Goal: Task Accomplishment & Management: Manage account settings

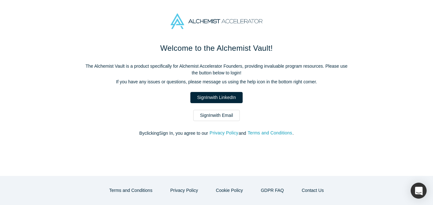
click at [205, 114] on link "Sign In with Email" at bounding box center [216, 115] width 47 height 11
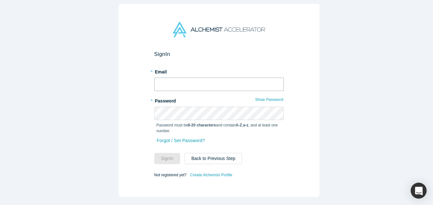
click at [190, 84] on input "text" at bounding box center [218, 83] width 129 height 13
type input "[EMAIL_ADDRESS][DOMAIN_NAME]"
click at [154, 153] on button "Sign In" at bounding box center [167, 158] width 26 height 11
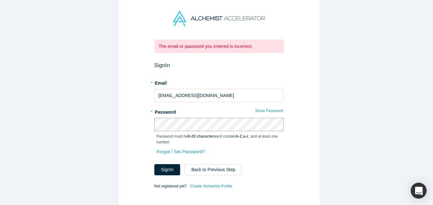
click at [91, 120] on div "The email or password you entered is incorrect. Sign In * Email [EMAIL_ADDRESS]…" at bounding box center [219, 104] width 438 height 209
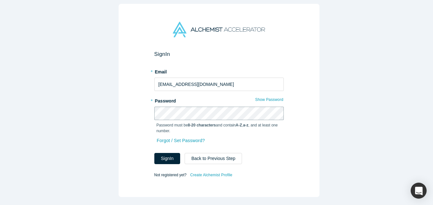
click at [154, 153] on button "Sign In" at bounding box center [167, 158] width 26 height 11
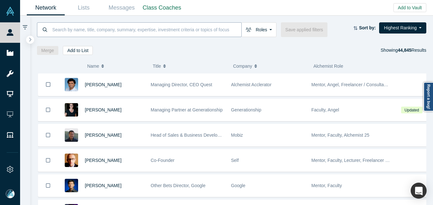
click at [114, 30] on input at bounding box center [147, 29] width 190 height 15
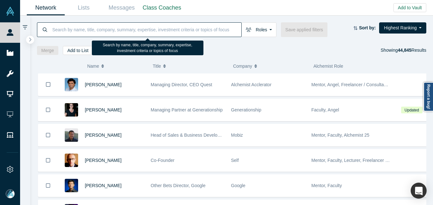
paste input "[PERSON_NAME][EMAIL_ADDRESS][DOMAIN_NAME]>"
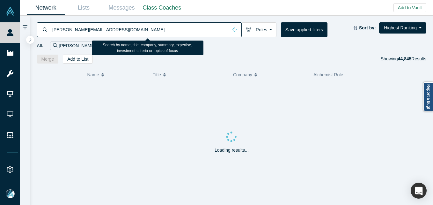
drag, startPoint x: 120, startPoint y: 30, endPoint x: 40, endPoint y: 31, distance: 80.4
click at [40, 31] on div "[PERSON_NAME][EMAIL_ADDRESS][DOMAIN_NAME]" at bounding box center [139, 29] width 205 height 15
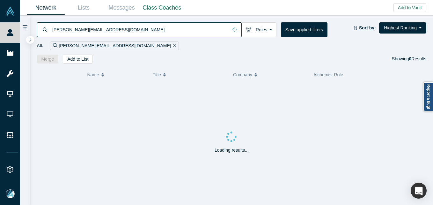
type input "[PERSON_NAME][EMAIL_ADDRESS][DOMAIN_NAME]"
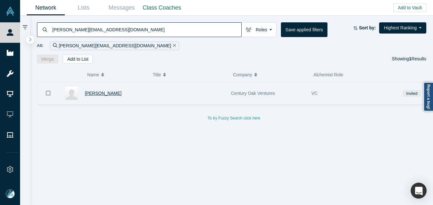
click at [117, 91] on span "[PERSON_NAME]" at bounding box center [103, 93] width 37 height 5
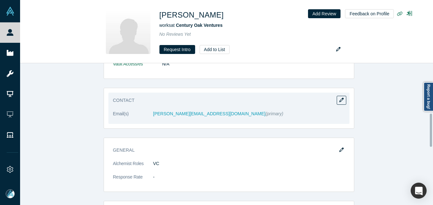
scroll to position [191, 0]
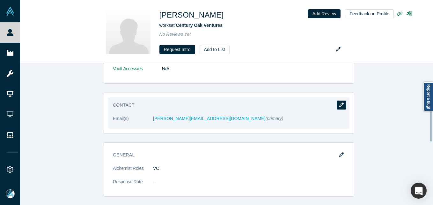
click at [339, 100] on button "button" at bounding box center [342, 104] width 10 height 9
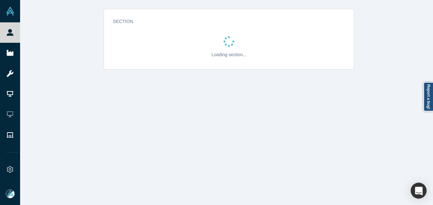
scroll to position [0, 0]
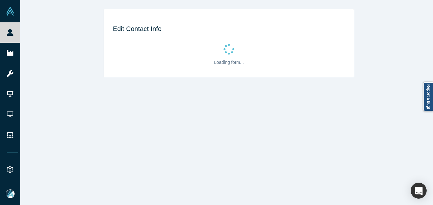
select select "US"
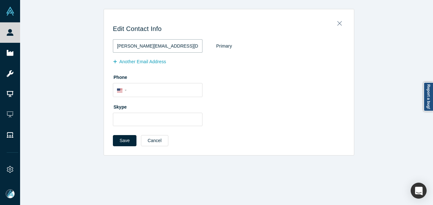
drag, startPoint x: 182, startPoint y: 44, endPoint x: 87, endPoint y: 41, distance: 95.0
click at [87, 41] on div "Edit Contact Info [PERSON_NAME][EMAIL_ADDRESS][DOMAIN_NAME] Primary Another Ema…" at bounding box center [229, 82] width 418 height 146
paste input "invest2innovate"
type input "[PERSON_NAME][EMAIL_ADDRESS][DOMAIN_NAME]"
click at [122, 141] on button "Save" at bounding box center [125, 140] width 24 height 11
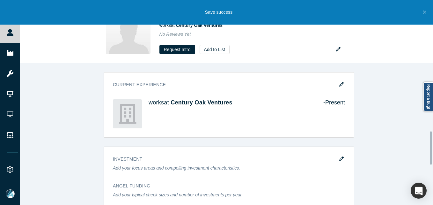
scroll to position [287, 0]
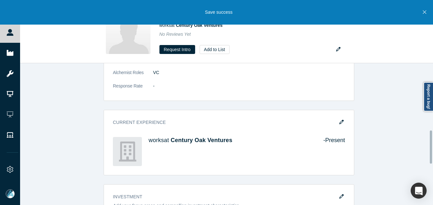
click at [341, 119] on button "button" at bounding box center [342, 122] width 10 height 9
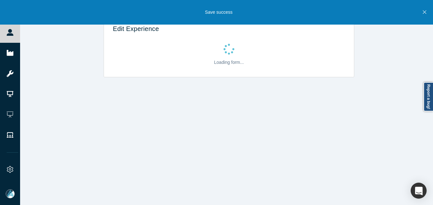
scroll to position [0, 0]
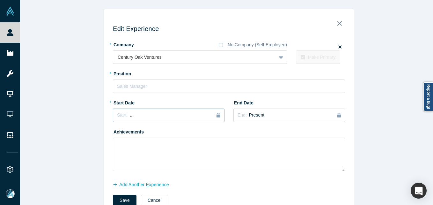
click at [182, 113] on div "Start: ..." at bounding box center [168, 115] width 103 height 7
click at [113, 131] on button "Previous Year" at bounding box center [115, 133] width 6 height 6
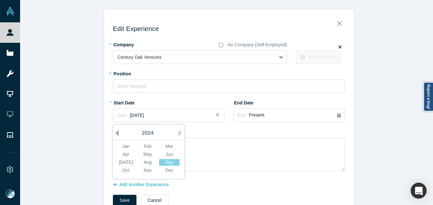
click at [113, 131] on button "Previous Year" at bounding box center [115, 133] width 6 height 6
click at [180, 132] on button "Next Year" at bounding box center [182, 133] width 6 height 6
click at [172, 153] on div "Jun" at bounding box center [169, 154] width 20 height 7
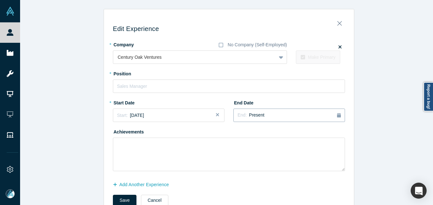
drag, startPoint x: 270, startPoint y: 119, endPoint x: 270, endPoint y: 116, distance: 3.2
click at [270, 117] on button "End: Present" at bounding box center [289, 114] width 112 height 13
click at [285, 163] on div "[DATE]" at bounding box center [286, 162] width 20 height 7
click at [155, 92] on input "text" at bounding box center [229, 85] width 232 height 13
type input "Investment Associate"
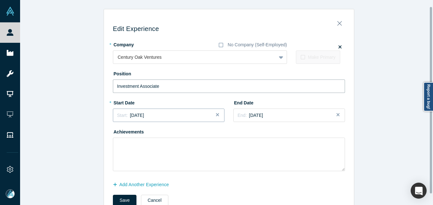
scroll to position [19, 0]
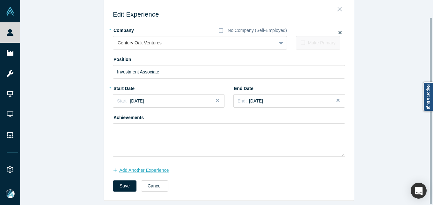
click at [154, 165] on button "Add Another Experience" at bounding box center [144, 170] width 63 height 11
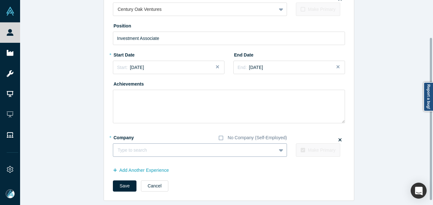
scroll to position [53, 0]
click at [187, 146] on div at bounding box center [188, 150] width 141 height 8
type input "I"
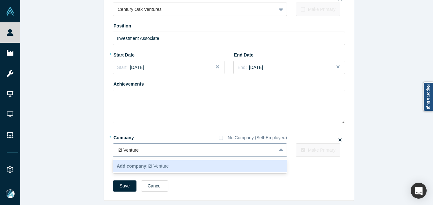
type input "i2i Ventures"
click at [187, 164] on div "Add company: i2i Ventures" at bounding box center [200, 166] width 174 height 12
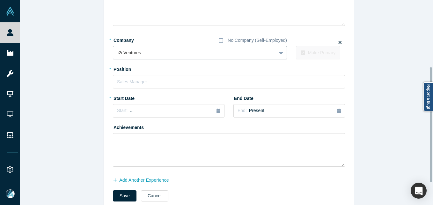
scroll to position [148, 0]
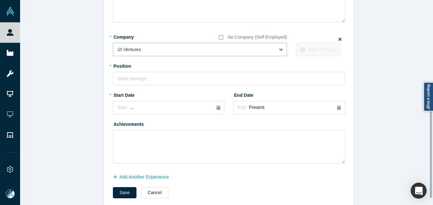
drag, startPoint x: 169, startPoint y: 88, endPoint x: 171, endPoint y: 80, distance: 8.1
click at [169, 86] on div "* Company No Company (Self-Employed) option i2i Ventures, selected. i2i Venture…" at bounding box center [229, 98] width 232 height 132
click at [171, 79] on input "text" at bounding box center [229, 78] width 232 height 13
type input "Investment Associate"
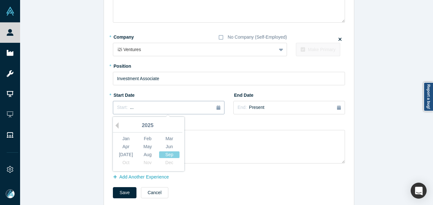
click at [143, 104] on div "Start: ..." at bounding box center [168, 107] width 103 height 7
click at [120, 154] on div "[DATE]" at bounding box center [126, 154] width 20 height 7
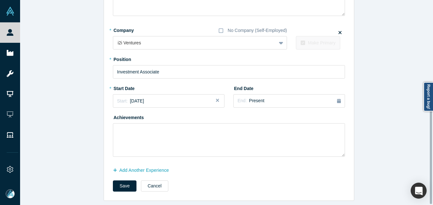
scroll to position [160, 0]
click at [116, 182] on button "Save" at bounding box center [125, 185] width 24 height 11
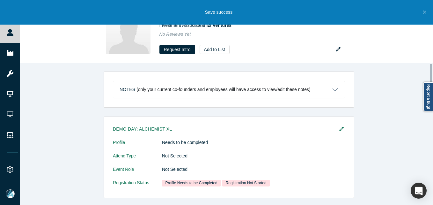
scroll to position [0, 0]
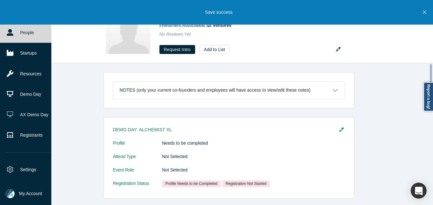
click at [8, 34] on icon at bounding box center [10, 32] width 7 height 7
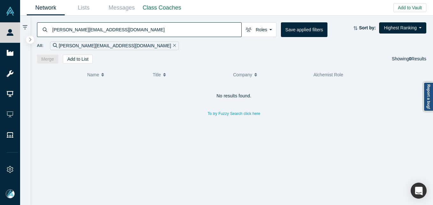
click at [112, 31] on input "[PERSON_NAME][EMAIL_ADDRESS][DOMAIN_NAME]" at bounding box center [147, 29] width 190 height 15
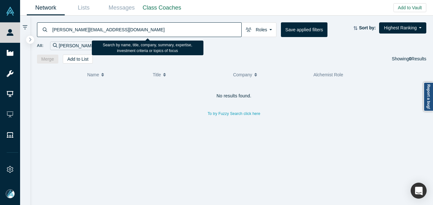
click at [112, 31] on input "[PERSON_NAME][EMAIL_ADDRESS][DOMAIN_NAME]" at bounding box center [147, 29] width 190 height 15
paste input "[PERSON_NAME]"
type input "[PERSON_NAME]"
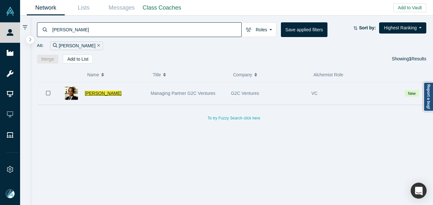
click at [88, 93] on span "[PERSON_NAME]" at bounding box center [103, 93] width 37 height 5
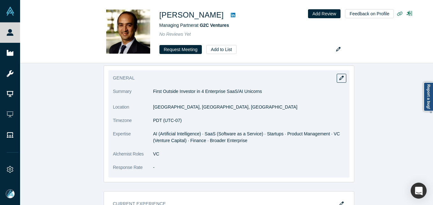
scroll to position [96, 0]
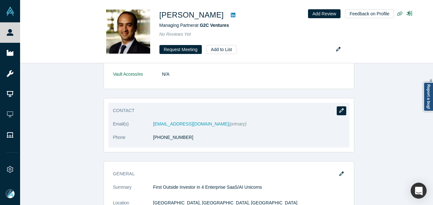
click at [340, 112] on icon "button" at bounding box center [341, 110] width 4 height 4
select select "US"
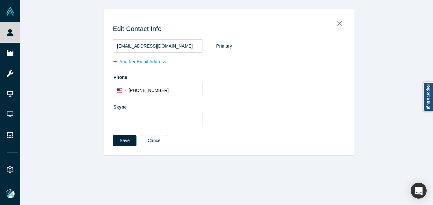
scroll to position [0, 0]
drag, startPoint x: 137, startPoint y: 70, endPoint x: 138, endPoint y: 62, distance: 8.0
click at [137, 69] on fieldset "[EMAIL_ADDRESS][DOMAIN_NAME] Primary Another Email Address Phone International …" at bounding box center [229, 84] width 232 height 91
click at [138, 61] on button "Another Email Address" at bounding box center [143, 61] width 60 height 11
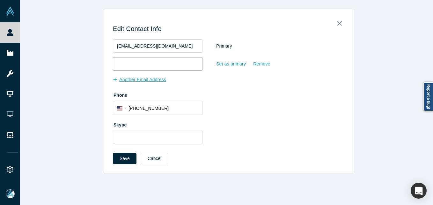
click at [138, 62] on input "email" at bounding box center [158, 63] width 90 height 13
paste input "[EMAIL_ADDRESS][DOMAIN_NAME]"
type input "[EMAIL_ADDRESS][DOMAIN_NAME]"
click at [125, 157] on button "Save" at bounding box center [125, 158] width 24 height 11
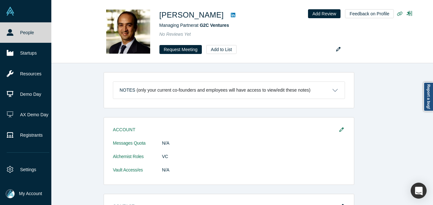
drag, startPoint x: 16, startPoint y: 32, endPoint x: 25, endPoint y: 37, distance: 9.7
click at [16, 32] on link "People" at bounding box center [28, 32] width 56 height 20
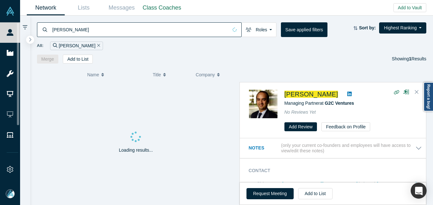
click at [117, 32] on input "[PERSON_NAME]" at bounding box center [140, 29] width 176 height 15
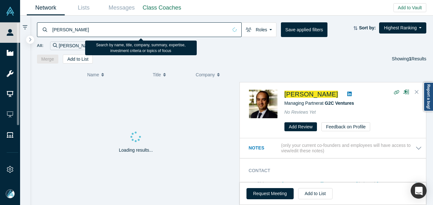
paste input "[PERSON_NAME]"
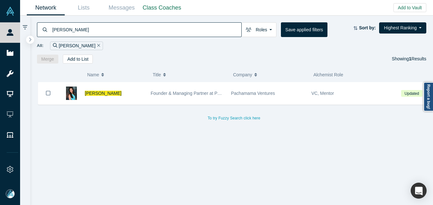
type input "[PERSON_NAME]"
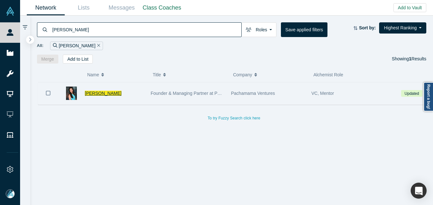
click at [107, 93] on span "[PERSON_NAME]" at bounding box center [103, 93] width 37 height 5
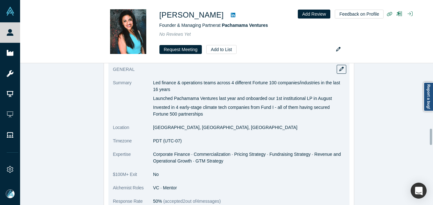
scroll to position [478, 0]
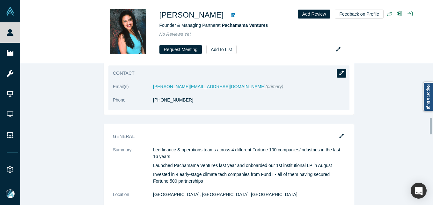
click at [337, 71] on button "button" at bounding box center [342, 73] width 10 height 9
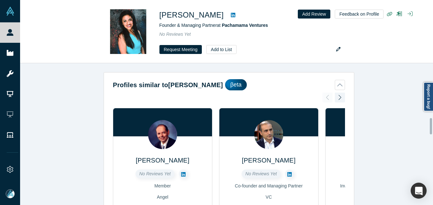
select select "US"
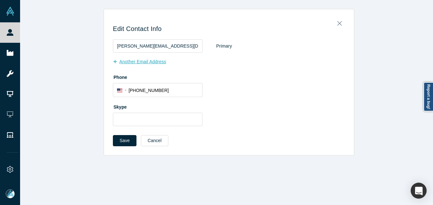
click at [143, 59] on button "Another Email Address" at bounding box center [143, 61] width 60 height 11
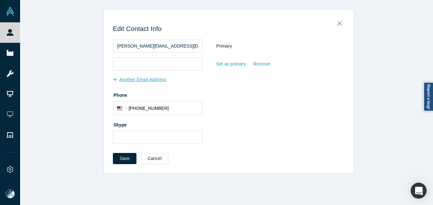
click at [143, 64] on input "email" at bounding box center [158, 63] width 90 height 13
type input "[EMAIL_ADDRESS][DOMAIN_NAME]"
click at [125, 159] on button "Save" at bounding box center [125, 158] width 24 height 11
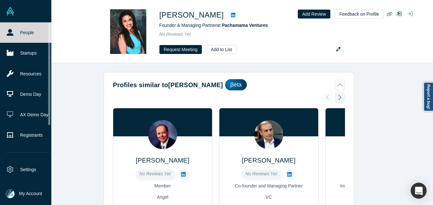
click at [18, 32] on link "People" at bounding box center [28, 32] width 56 height 20
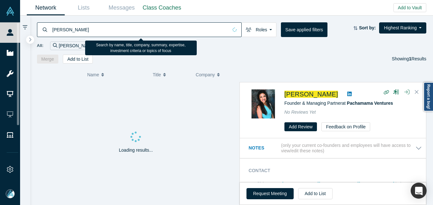
click at [75, 31] on input "[PERSON_NAME]" at bounding box center [140, 29] width 176 height 15
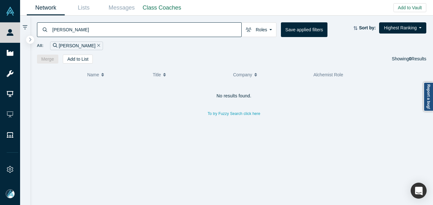
click at [147, 30] on input "[PERSON_NAME]" at bounding box center [147, 29] width 190 height 15
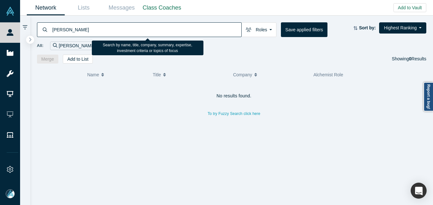
click at [157, 25] on input "[PERSON_NAME]" at bounding box center [147, 29] width 190 height 15
click at [129, 27] on input "[PERSON_NAME]" at bounding box center [147, 29] width 190 height 15
paste input "India Micha"
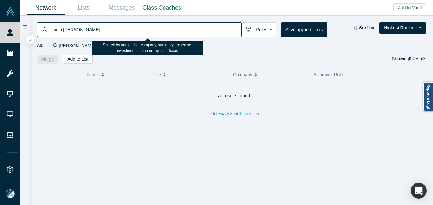
click at [129, 27] on input "India [PERSON_NAME]" at bounding box center [147, 29] width 190 height 15
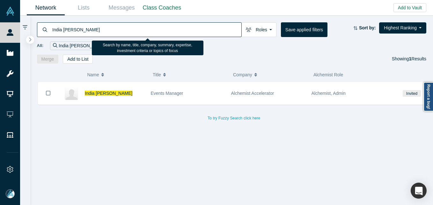
click at [108, 34] on input "India [PERSON_NAME]" at bounding box center [147, 29] width 190 height 15
click at [110, 29] on input "India [PERSON_NAME]" at bounding box center [147, 29] width 190 height 15
paste input "[PERSON_NAME]"
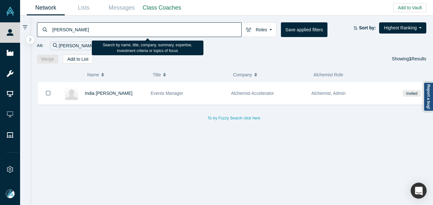
click at [63, 29] on input "[PERSON_NAME]" at bounding box center [147, 29] width 190 height 15
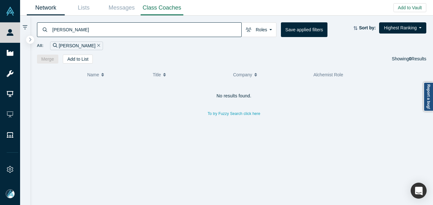
type input "[PERSON_NAME]"
click at [418, 10] on button "Add to Vault" at bounding box center [409, 7] width 33 height 9
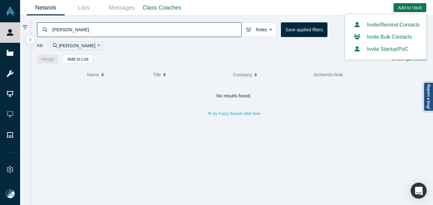
click at [396, 26] on link "Invite/Remind Contacts" at bounding box center [386, 24] width 68 height 5
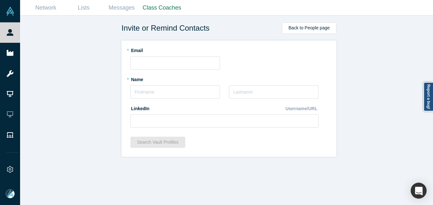
click at [146, 54] on div "* Email" at bounding box center [228, 57] width 197 height 25
click at [156, 64] on input "text" at bounding box center [175, 62] width 90 height 13
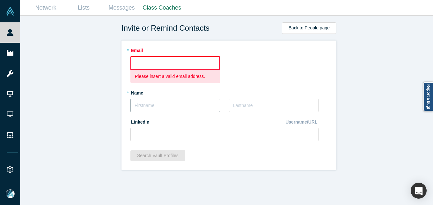
click at [134, 95] on div "* Name" at bounding box center [175, 99] width 90 height 25
paste input "[PERSON_NAME]"
drag, startPoint x: 139, startPoint y: 104, endPoint x: 145, endPoint y: 97, distance: 9.3
click at [139, 103] on input "[PERSON_NAME]" at bounding box center [175, 105] width 90 height 13
drag, startPoint x: 147, startPoint y: 105, endPoint x: 186, endPoint y: 105, distance: 39.2
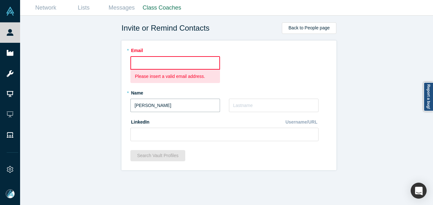
click at [186, 105] on input "[PERSON_NAME]" at bounding box center [175, 105] width 90 height 13
paste input "[PERSON_NAME]"
type input "NaderAbdel-[PERSON_NAME]"
drag, startPoint x: 188, startPoint y: 106, endPoint x: 108, endPoint y: 107, distance: 80.0
click at [108, 107] on div "Invite or Remind Contacts Back to People page * Email Please insert a valid ema…" at bounding box center [229, 113] width 418 height 194
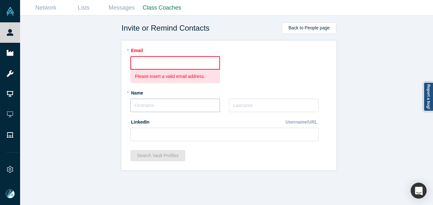
paste input "[PERSON_NAME]"
drag, startPoint x: 153, startPoint y: 105, endPoint x: 69, endPoint y: 105, distance: 83.9
click at [69, 105] on div "Invite or Remind Contacts Back to People page * Email Please insert a valid ema…" at bounding box center [229, 113] width 418 height 194
type input "[PERSON_NAME]"
paste input "[PERSON_NAME]"
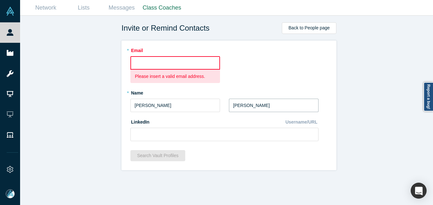
drag, startPoint x: 245, startPoint y: 107, endPoint x: 253, endPoint y: 99, distance: 12.0
click at [245, 106] on input "[PERSON_NAME]" at bounding box center [274, 105] width 90 height 13
type input "[PERSON_NAME]"
drag, startPoint x: 183, startPoint y: 69, endPoint x: 185, endPoint y: 64, distance: 4.9
click at [183, 66] on input "text" at bounding box center [175, 62] width 90 height 13
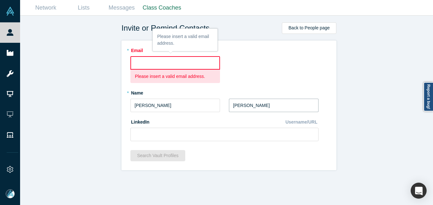
drag, startPoint x: 293, startPoint y: 99, endPoint x: 286, endPoint y: 103, distance: 7.4
click at [293, 99] on input "[PERSON_NAME]" at bounding box center [274, 105] width 90 height 13
drag, startPoint x: 245, startPoint y: 105, endPoint x: 219, endPoint y: 105, distance: 26.5
click at [219, 105] on div "* Name [PERSON_NAME] * Last Name [PERSON_NAME]" at bounding box center [224, 101] width 188 height 29
click at [149, 60] on input "text" at bounding box center [175, 62] width 90 height 13
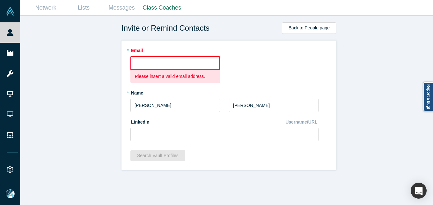
paste input "[EMAIL_ADDRESS][DOMAIN_NAME]"
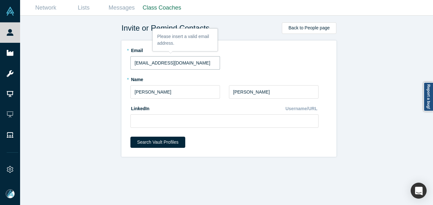
type input "[EMAIL_ADDRESS][DOMAIN_NAME]"
click at [165, 117] on input at bounding box center [224, 120] width 188 height 13
paste input "[URL][DOMAIN_NAME]"
type input "[URL][DOMAIN_NAME]"
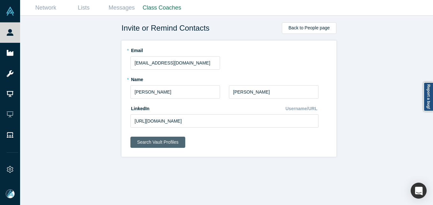
drag, startPoint x: 76, startPoint y: 114, endPoint x: 132, endPoint y: 138, distance: 60.2
click at [76, 114] on div "Invite or Remind Contacts Back to People page * Email [EMAIL_ADDRESS][DOMAIN_NA…" at bounding box center [229, 113] width 418 height 194
click at [149, 143] on button "Search Vault Profiles" at bounding box center [157, 141] width 55 height 11
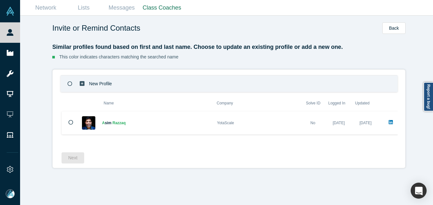
click at [111, 81] on div "New Profile" at bounding box center [104, 84] width 50 height 16
click at [79, 158] on button "Next" at bounding box center [73, 157] width 23 height 11
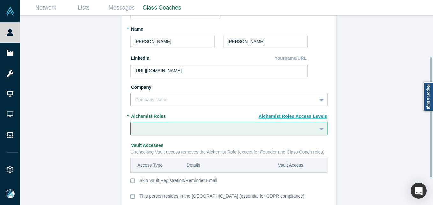
scroll to position [96, 0]
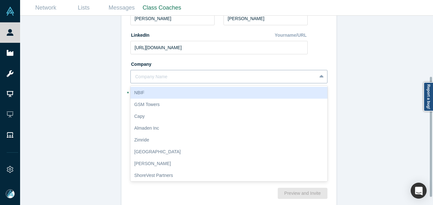
click at [192, 75] on div at bounding box center [223, 77] width 177 height 8
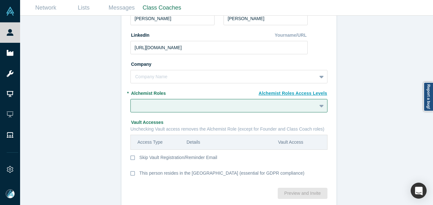
drag, startPoint x: 370, startPoint y: 71, endPoint x: 357, endPoint y: 75, distance: 14.2
click at [370, 71] on div "Invite or Remind Contacts Back New Profile: [PERSON_NAME] * Email [EMAIL_ADDRES…" at bounding box center [229, 113] width 418 height 194
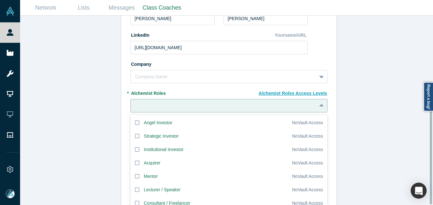
click at [209, 102] on fieldset "New Profile: [PERSON_NAME] * Email [EMAIL_ADDRESS][DOMAIN_NAME] * Name [PERSON_…" at bounding box center [228, 66] width 197 height 234
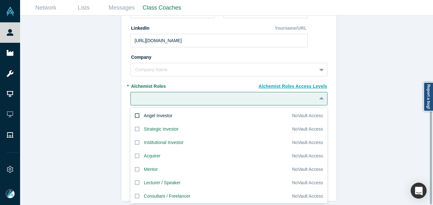
click at [166, 112] on div "Angel Investor" at bounding box center [158, 115] width 29 height 7
click at [0, 0] on input "Angel Investor" at bounding box center [0, 0] width 0 height 0
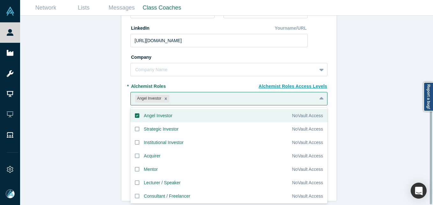
drag, startPoint x: 161, startPoint y: 141, endPoint x: 92, endPoint y: 125, distance: 71.7
click at [161, 141] on label "Institutional Investor" at bounding box center [211, 142] width 162 height 13
click at [0, 0] on input "Institutional Investor" at bounding box center [0, 0] width 0 height 0
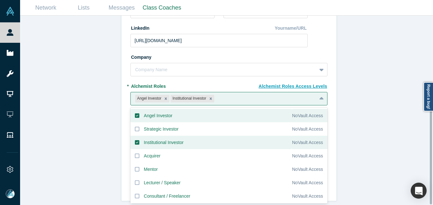
click at [75, 118] on div "Invite or Remind Contacts Back New Profile: [PERSON_NAME] * Email [EMAIL_ADDRES…" at bounding box center [229, 113] width 418 height 194
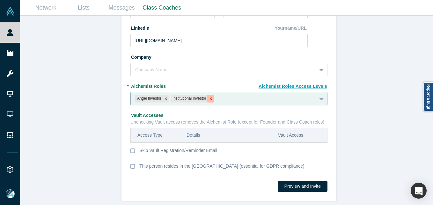
click at [210, 96] on icon "Remove Institutional Investor" at bounding box center [211, 98] width 4 height 4
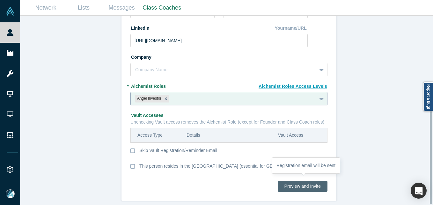
click at [311, 180] on button "Preview and Invite" at bounding box center [303, 185] width 50 height 11
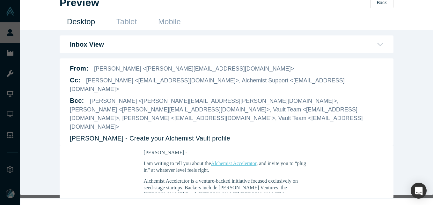
scroll to position [15, 0]
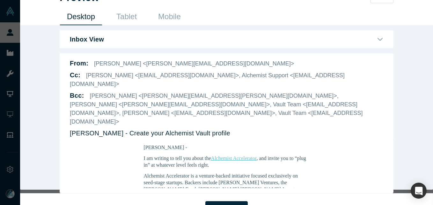
click at [233, 199] on div "Send Invite" at bounding box center [226, 207] width 413 height 29
click at [227, 201] on button "Send Invite" at bounding box center [226, 207] width 42 height 13
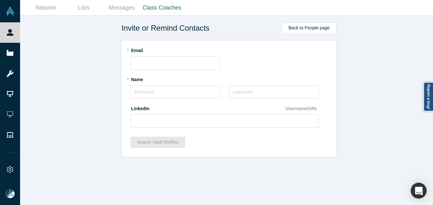
scroll to position [0, 0]
click at [142, 88] on input "text" at bounding box center [175, 91] width 90 height 13
paste input "[PERSON_NAME]"
drag, startPoint x: 137, startPoint y: 93, endPoint x: 141, endPoint y: 91, distance: 5.0
click at [137, 93] on input "[PERSON_NAME]" at bounding box center [175, 91] width 90 height 13
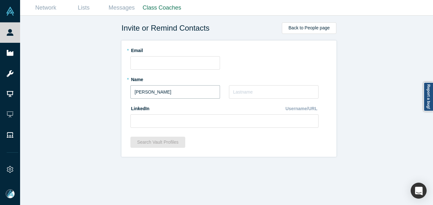
drag, startPoint x: 150, startPoint y: 92, endPoint x: 200, endPoint y: 94, distance: 49.4
click at [200, 94] on input "[PERSON_NAME]" at bounding box center [175, 91] width 90 height 13
type input "[PERSON_NAME]"
paste input "Kreinin"
type input "Kreinin"
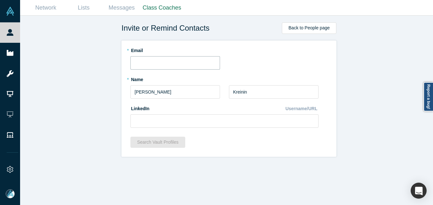
click at [168, 64] on input "text" at bounding box center [175, 62] width 90 height 13
paste input "[PERSON_NAME][EMAIL_ADDRESS][PERSON_NAME][DOMAIN_NAME]"
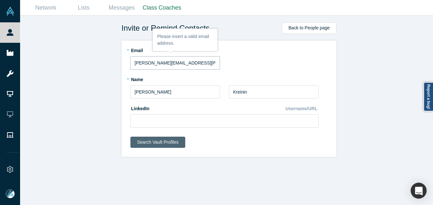
type input "[PERSON_NAME][EMAIL_ADDRESS][PERSON_NAME][DOMAIN_NAME]"
click at [162, 142] on button "Search Vault Profiles" at bounding box center [157, 141] width 55 height 11
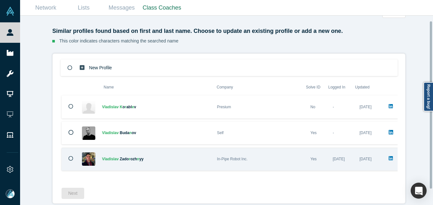
scroll to position [24, 0]
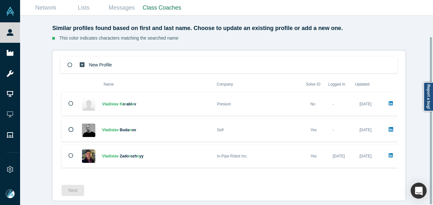
click at [182, 55] on div "New Profile Name Company Solve ID Logged In Updated V l a d i s l a v K o r a b…" at bounding box center [229, 117] width 337 height 125
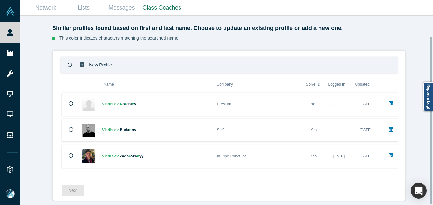
click at [164, 57] on div "New Profile" at bounding box center [229, 64] width 337 height 17
click at [65, 187] on button "Next" at bounding box center [73, 190] width 23 height 11
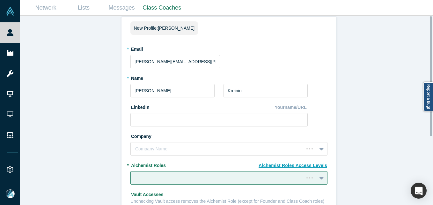
scroll to position [0, 0]
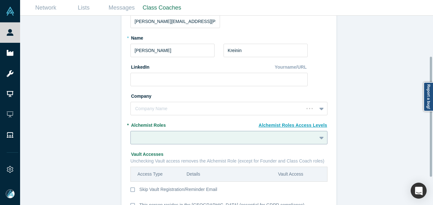
click at [196, 141] on div at bounding box center [228, 137] width 197 height 13
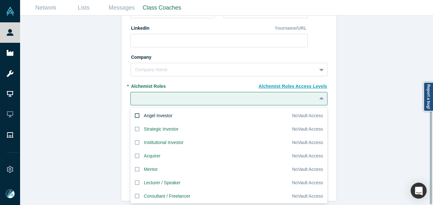
click at [152, 113] on div "Angel Investor" at bounding box center [158, 115] width 29 height 7
click at [0, 0] on input "Angel Investor" at bounding box center [0, 0] width 0 height 0
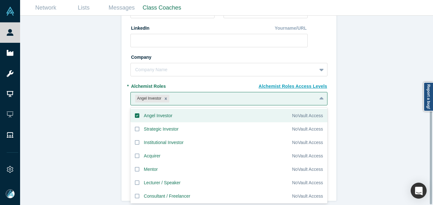
click at [56, 97] on div "Invite or Remind Contacts Back New Profile: [PERSON_NAME] * Email [PERSON_NAME]…" at bounding box center [229, 113] width 418 height 194
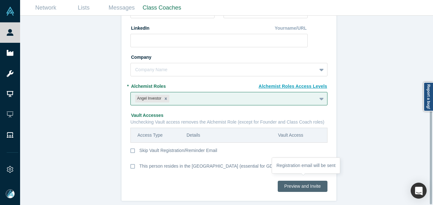
click at [289, 184] on button "Preview and Invite" at bounding box center [303, 185] width 50 height 11
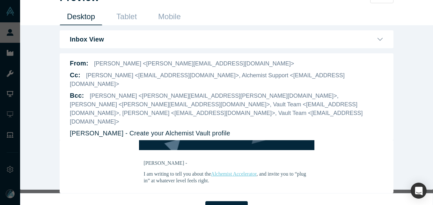
scroll to position [64, 0]
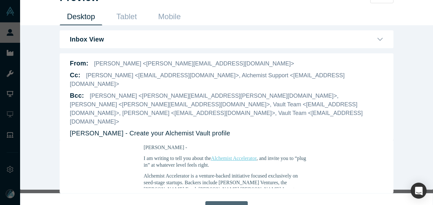
click at [235, 201] on button "Send Invite" at bounding box center [226, 207] width 42 height 13
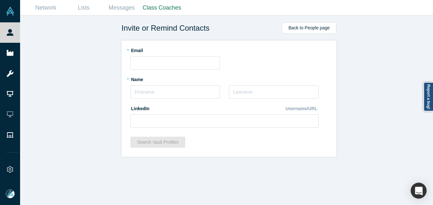
scroll to position [0, 0]
click at [164, 98] on input "text" at bounding box center [175, 91] width 90 height 13
type input "[PERSON_NAME]"
click at [170, 62] on input "text" at bounding box center [175, 62] width 90 height 13
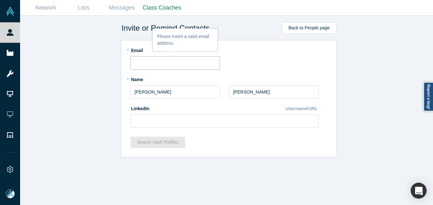
paste input "[PERSON_NAME][EMAIL_ADDRESS][DOMAIN_NAME]"
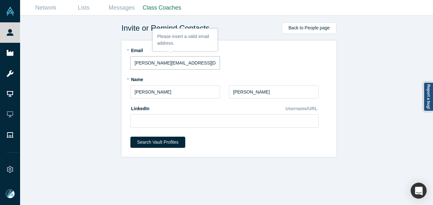
type input "[PERSON_NAME][EMAIL_ADDRESS][DOMAIN_NAME]"
drag, startPoint x: 260, startPoint y: 61, endPoint x: 208, endPoint y: 92, distance: 60.9
click at [259, 61] on div "* Email [PERSON_NAME][EMAIL_ADDRESS][DOMAIN_NAME]" at bounding box center [228, 57] width 197 height 25
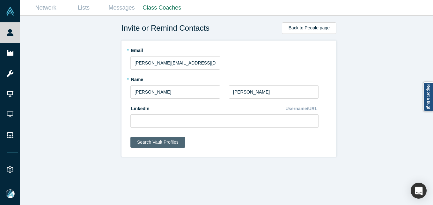
click at [167, 143] on button "Search Vault Profiles" at bounding box center [157, 141] width 55 height 11
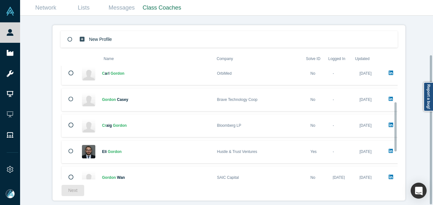
scroll to position [148, 0]
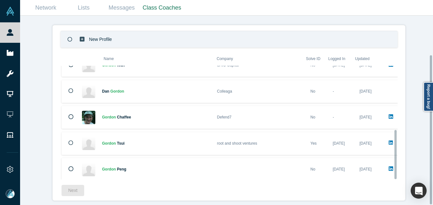
drag, startPoint x: 131, startPoint y: 33, endPoint x: 127, endPoint y: 33, distance: 3.8
click at [131, 33] on div "New Profile" at bounding box center [229, 39] width 337 height 17
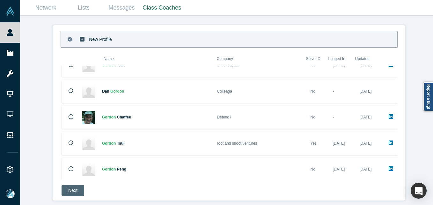
click at [73, 186] on button "Next" at bounding box center [73, 190] width 23 height 11
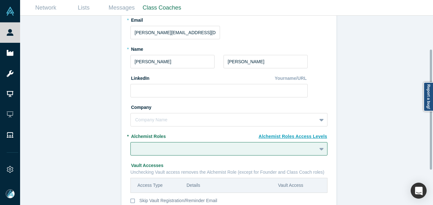
click at [185, 141] on div "* Alchemist Roles To pick up a draggable item, press the space bar. While dragg…" at bounding box center [228, 143] width 197 height 25
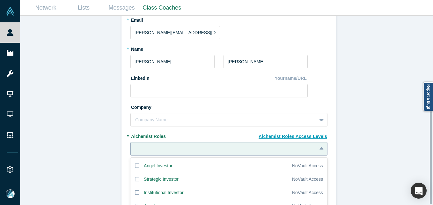
click at [181, 146] on div "20 results available. Use Up and Down to choose options, press Enter to select …" at bounding box center [228, 148] width 197 height 13
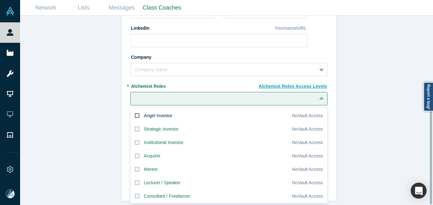
click at [149, 109] on label "Angel Investor" at bounding box center [211, 115] width 162 height 13
click at [0, 0] on input "Angel Investor" at bounding box center [0, 0] width 0 height 0
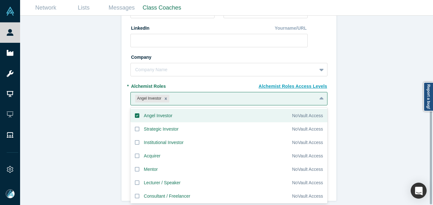
click at [147, 112] on div "Angel Investor" at bounding box center [158, 115] width 29 height 7
click at [0, 0] on input "Angel Investor" at bounding box center [0, 0] width 0 height 0
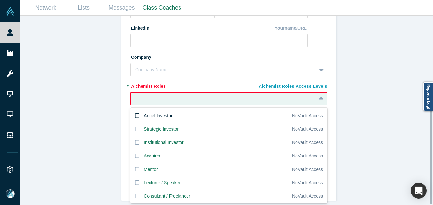
click at [156, 112] on div "Angel Investor" at bounding box center [158, 115] width 29 height 7
click at [0, 0] on input "Angel Investor" at bounding box center [0, 0] width 0 height 0
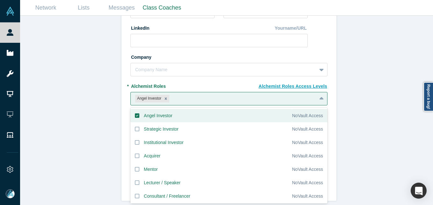
click at [135, 113] on icon at bounding box center [137, 115] width 4 height 4
click at [0, 0] on input "Angel Investor" at bounding box center [0, 0] width 0 height 0
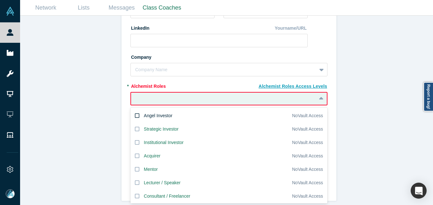
click at [156, 112] on div "Angel Investor" at bounding box center [158, 115] width 29 height 7
click at [0, 0] on input "Angel Investor" at bounding box center [0, 0] width 0 height 0
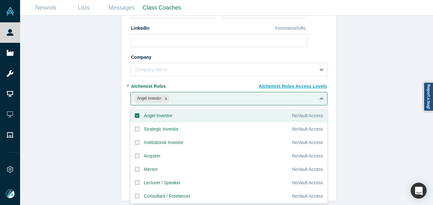
click at [130, 109] on label "Angel Investor" at bounding box center [211, 115] width 162 height 13
click at [0, 0] on input "Angel Investor" at bounding box center [0, 0] width 0 height 0
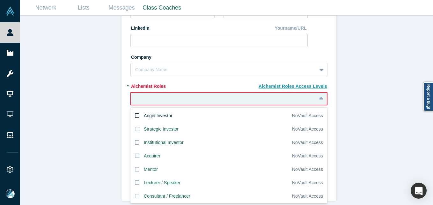
click at [154, 112] on div "Angel Investor" at bounding box center [158, 115] width 29 height 7
click at [0, 0] on input "Angel Investor" at bounding box center [0, 0] width 0 height 0
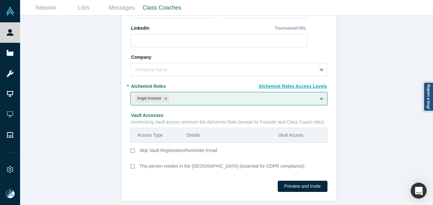
drag, startPoint x: 81, startPoint y: 79, endPoint x: 77, endPoint y: 79, distance: 4.1
click at [81, 79] on div "Invite or Remind Contacts Back New Profile: [PERSON_NAME] * Email [PERSON_NAME]…" at bounding box center [229, 113] width 418 height 194
click at [294, 175] on form "New Profile: [PERSON_NAME] * Email [PERSON_NAME][EMAIL_ADDRESS][DOMAIN_NAME] * …" at bounding box center [228, 69] width 197 height 254
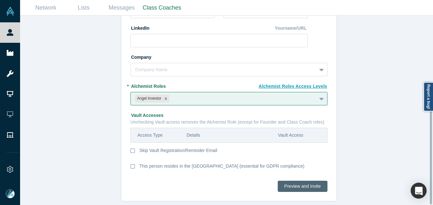
click at [290, 180] on button "Preview and Invite" at bounding box center [303, 185] width 50 height 11
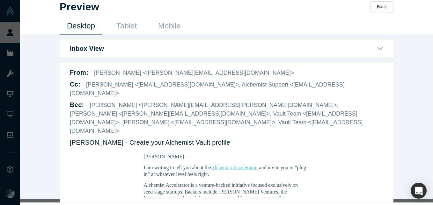
scroll to position [15, 0]
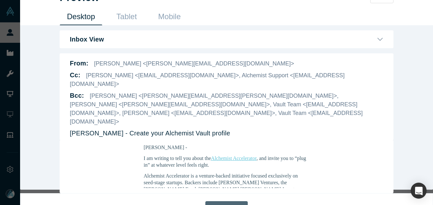
click at [235, 201] on button "Send Invite" at bounding box center [226, 207] width 42 height 13
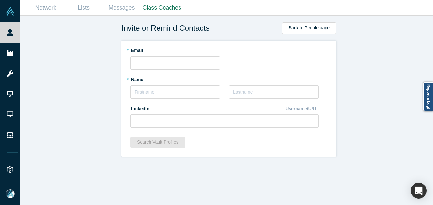
scroll to position [0, 0]
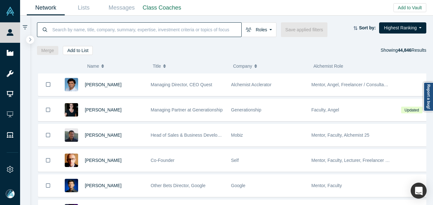
drag, startPoint x: 82, startPoint y: 29, endPoint x: 85, endPoint y: 21, distance: 8.9
click at [81, 29] on input at bounding box center [147, 29] width 190 height 15
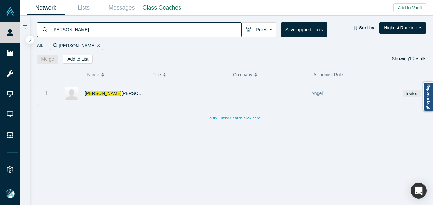
click at [45, 92] on button "Bookmark" at bounding box center [48, 93] width 20 height 22
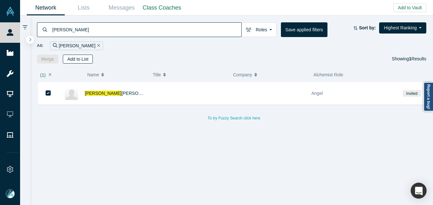
click at [86, 60] on button "Add to List" at bounding box center [78, 59] width 30 height 9
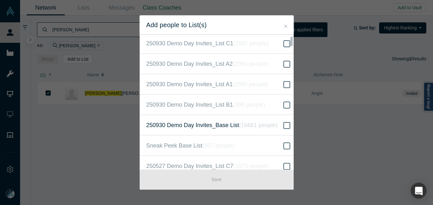
scroll to position [191, 0]
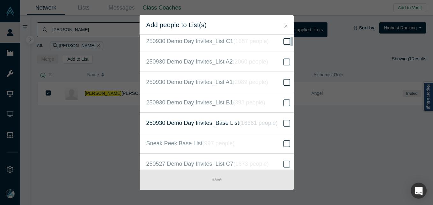
click at [283, 125] on icon at bounding box center [286, 123] width 7 height 8
click at [0, 0] on input "250930 Demo Day Invites_Base List ( 16661 people )" at bounding box center [0, 0] width 0 height 0
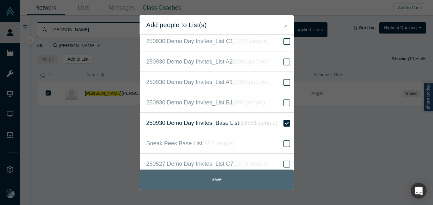
click at [245, 182] on button "Save" at bounding box center [217, 179] width 154 height 20
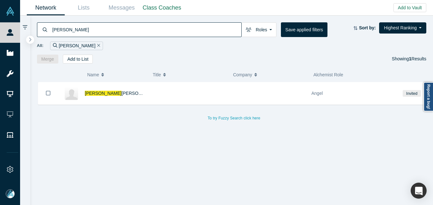
click at [104, 30] on input "nader abdel" at bounding box center [147, 29] width 190 height 15
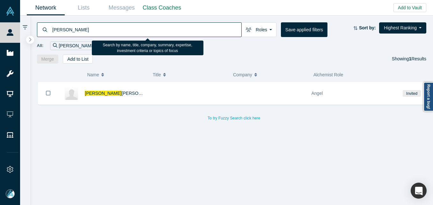
click at [104, 30] on input "nader abdel" at bounding box center [147, 29] width 190 height 15
type input "Greg Raiz"
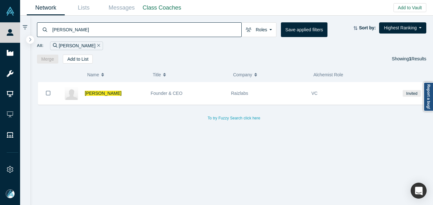
drag, startPoint x: 100, startPoint y: 93, endPoint x: 130, endPoint y: 77, distance: 33.8
click at [99, 93] on span "Greg Raiz" at bounding box center [103, 93] width 37 height 5
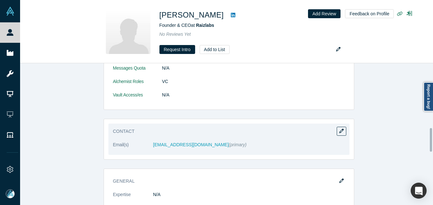
scroll to position [383, 0]
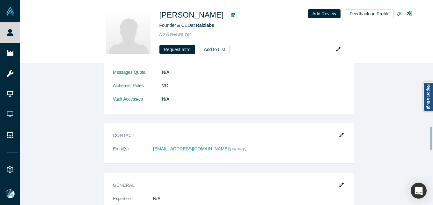
drag, startPoint x: 339, startPoint y: 135, endPoint x: 325, endPoint y: 138, distance: 14.7
click at [339, 135] on icon "button" at bounding box center [341, 135] width 4 height 4
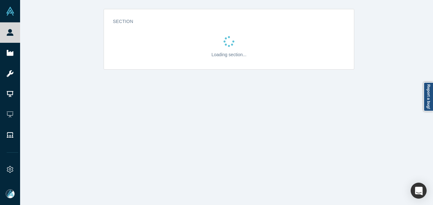
scroll to position [0, 0]
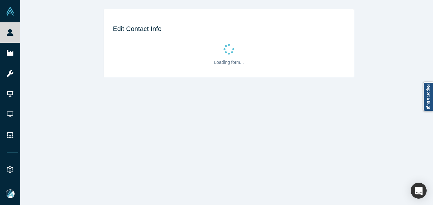
select select "US"
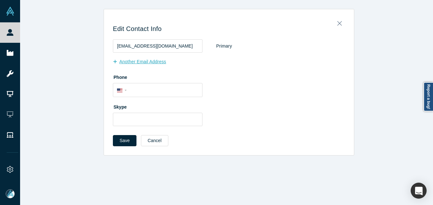
click at [150, 62] on button "Another Email Address" at bounding box center [143, 61] width 60 height 11
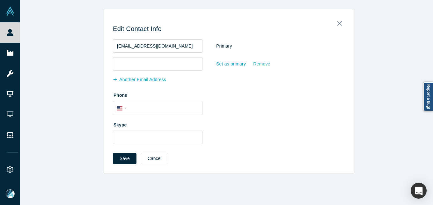
click at [257, 63] on div "Remove" at bounding box center [262, 63] width 18 height 11
click at [0, 0] on input "Remove" at bounding box center [0, 0] width 0 height 0
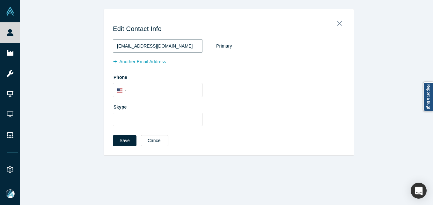
drag, startPoint x: 182, startPoint y: 48, endPoint x: 70, endPoint y: 46, distance: 112.2
click at [70, 46] on div "Edit Contact Info graiz@raizlabs.com Primary Another Email Address Phone Intern…" at bounding box center [229, 82] width 418 height 146
paste input "foundersedge"
drag, startPoint x: 120, startPoint y: 47, endPoint x: 125, endPoint y: 41, distance: 7.2
click at [120, 46] on input "graiz@foundersedge.com" at bounding box center [158, 45] width 90 height 13
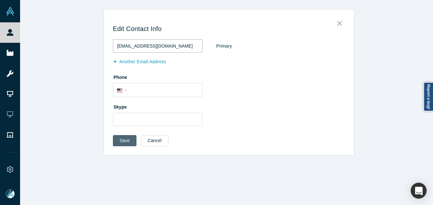
type input "graiz@foundersedge.com"
click at [119, 139] on button "Save" at bounding box center [125, 140] width 24 height 11
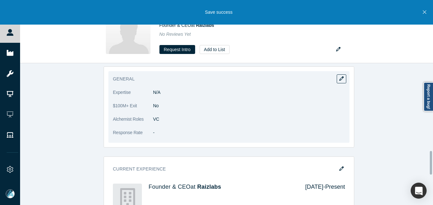
scroll to position [542, 0]
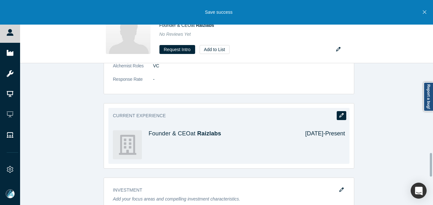
click at [340, 118] on button "button" at bounding box center [342, 115] width 10 height 9
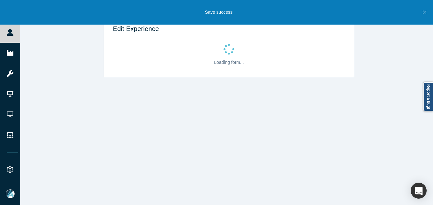
scroll to position [0, 0]
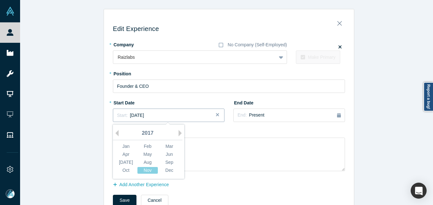
click at [165, 117] on div "Start: November 2017" at bounding box center [168, 115] width 103 height 7
click at [118, 132] on div "2017" at bounding box center [148, 133] width 70 height 13
click at [116, 132] on button "Previous Year" at bounding box center [115, 133] width 6 height 6
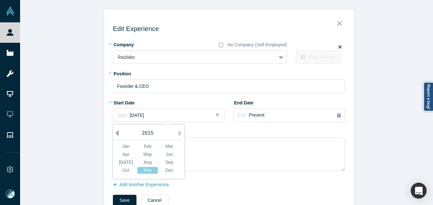
click at [116, 132] on button "Previous Year" at bounding box center [115, 133] width 6 height 6
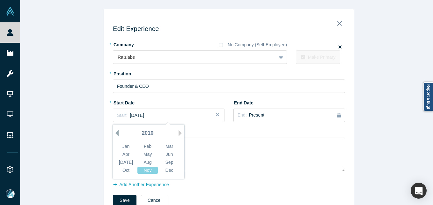
click at [116, 132] on button "Previous Year" at bounding box center [115, 133] width 6 height 6
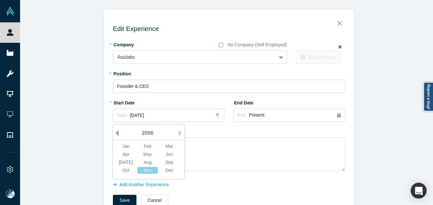
click at [116, 132] on button "Previous Year" at bounding box center [115, 133] width 6 height 6
drag, startPoint x: 146, startPoint y: 170, endPoint x: 165, endPoint y: 157, distance: 23.7
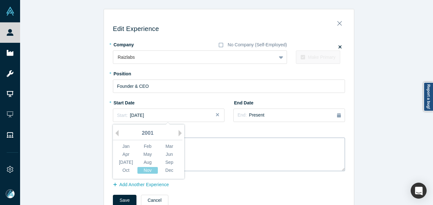
click at [146, 169] on div "Nov" at bounding box center [147, 170] width 20 height 7
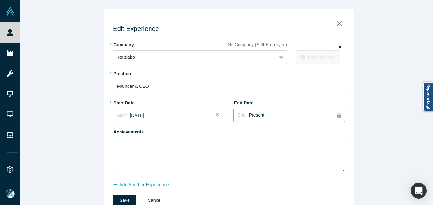
click at [274, 110] on button "End: Present" at bounding box center [289, 114] width 112 height 13
click at [274, 130] on button "Previous Year" at bounding box center [276, 133] width 6 height 6
click at [274, 132] on button "Previous Year" at bounding box center [276, 133] width 6 height 6
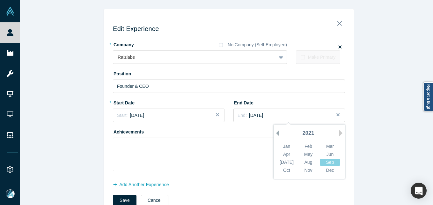
click at [274, 132] on button "Previous Year" at bounding box center [276, 133] width 6 height 6
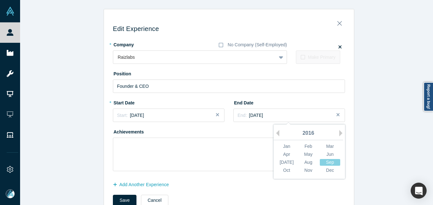
click at [336, 133] on div "2016" at bounding box center [309, 133] width 70 height 13
click at [339, 134] on button "Next Year" at bounding box center [342, 133] width 6 height 6
click at [306, 170] on div "Nov" at bounding box center [308, 170] width 20 height 7
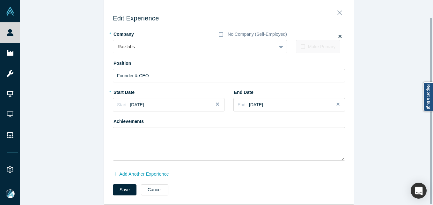
scroll to position [19, 0]
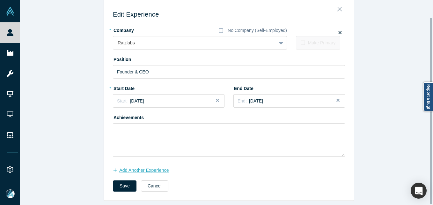
click at [147, 165] on button "Add Another Experience" at bounding box center [144, 170] width 63 height 11
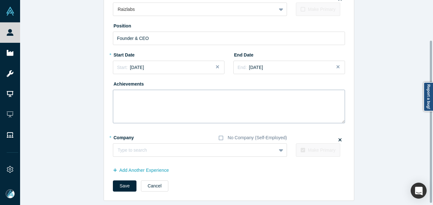
scroll to position [53, 0]
click at [184, 147] on div at bounding box center [188, 150] width 141 height 8
type input "FoundersEdge"
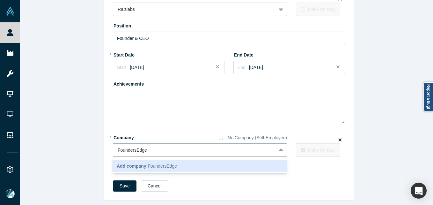
click at [120, 163] on b "Add company:" at bounding box center [132, 165] width 31 height 5
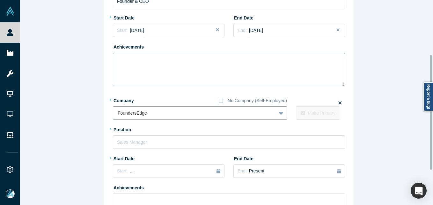
scroll to position [148, 0]
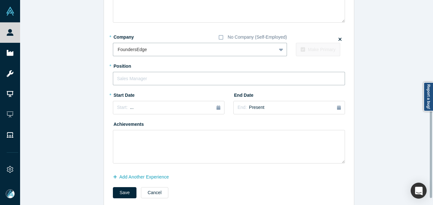
click at [160, 84] on input "text" at bounding box center [229, 78] width 232 height 13
type input "Founder & General Partner"
click at [147, 103] on button "Start: ..." at bounding box center [169, 107] width 112 height 13
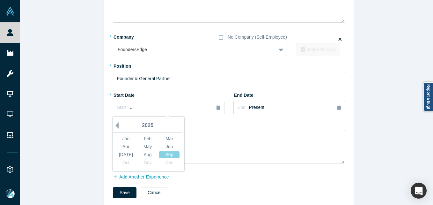
click at [114, 125] on button "Previous Year" at bounding box center [115, 125] width 6 height 6
click at [122, 161] on div "Oct" at bounding box center [126, 162] width 20 height 7
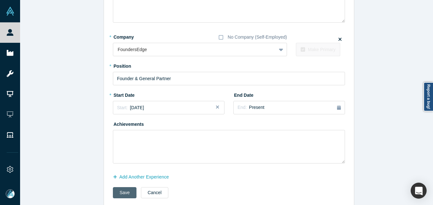
click at [123, 191] on button "Save" at bounding box center [125, 192] width 24 height 11
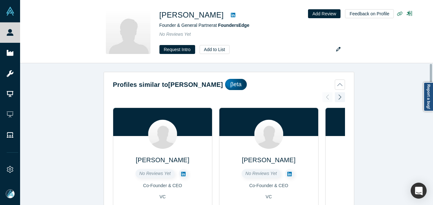
scroll to position [0, 0]
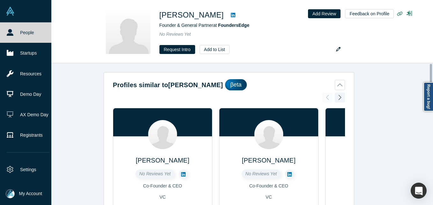
click at [18, 34] on link "People" at bounding box center [28, 32] width 56 height 20
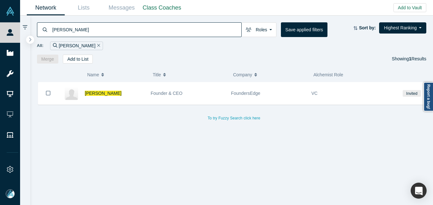
click at [137, 31] on input "Greg Raiz" at bounding box center [147, 29] width 190 height 15
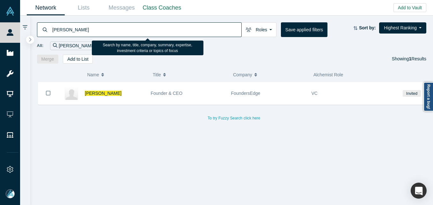
click at [137, 31] on input "Greg Raiz" at bounding box center [147, 29] width 190 height 15
paste input "[PERSON_NAME]"
click at [61, 28] on input "[PERSON_NAME]" at bounding box center [147, 29] width 190 height 15
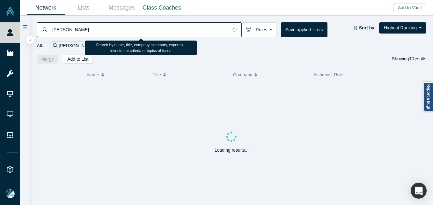
click at [120, 30] on input "[PERSON_NAME]" at bounding box center [140, 29] width 176 height 15
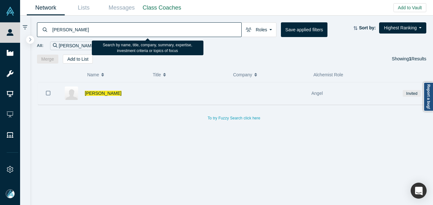
click at [48, 92] on icon "Bookmark" at bounding box center [48, 93] width 4 height 6
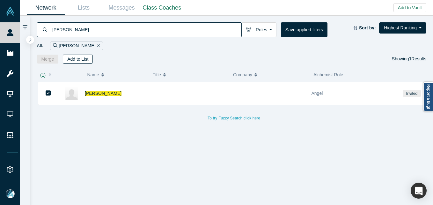
click at [78, 55] on button "Add to List" at bounding box center [78, 59] width 30 height 9
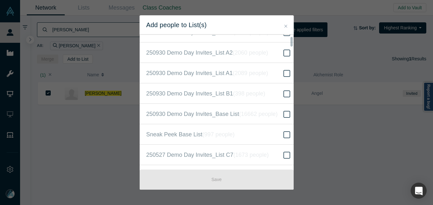
scroll to position [223, 0]
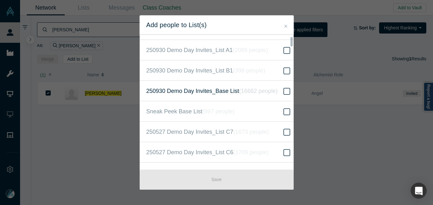
click at [286, 91] on span at bounding box center [287, 91] width 10 height 8
click at [0, 0] on input "250930 Demo Day Invites_Base List ( 16662 people )" at bounding box center [0, 0] width 0 height 0
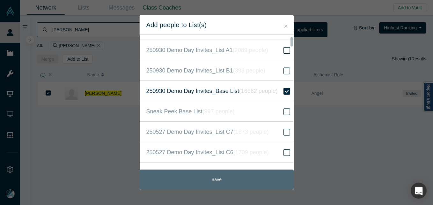
click at [220, 179] on button "Save" at bounding box center [217, 179] width 154 height 20
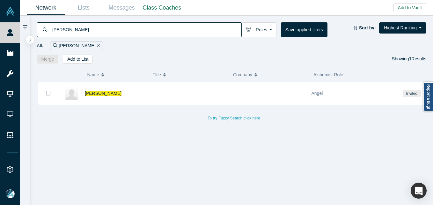
click at [149, 29] on input "[PERSON_NAME]" at bounding box center [147, 29] width 190 height 15
paste input "Cory Gordo"
click at [61, 29] on input "[PERSON_NAME]" at bounding box center [147, 29] width 190 height 15
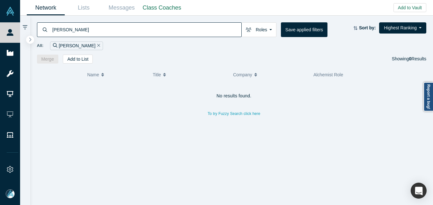
click at [84, 24] on input "[PERSON_NAME]" at bounding box center [147, 29] width 190 height 15
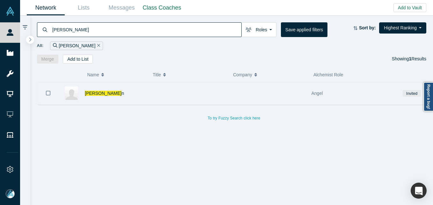
type input "Cory Gordo"
click at [49, 94] on icon "Bookmark" at bounding box center [48, 93] width 4 height 6
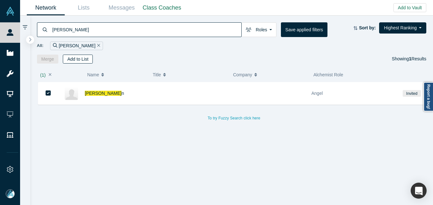
click at [85, 57] on button "Add to List" at bounding box center [78, 59] width 30 height 9
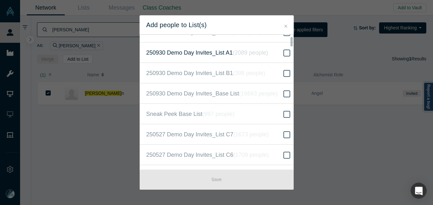
scroll to position [223, 0]
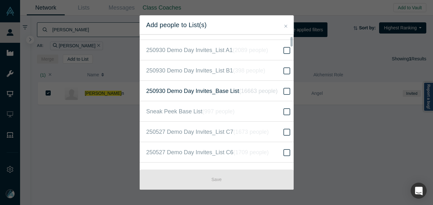
click at [283, 87] on icon at bounding box center [286, 91] width 7 height 8
click at [0, 0] on input "250930 Demo Day Invites_Base List ( 16663 people )" at bounding box center [0, 0] width 0 height 0
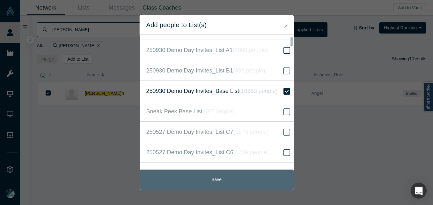
click at [202, 179] on button "Save" at bounding box center [217, 179] width 154 height 20
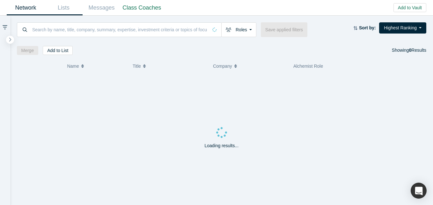
drag, startPoint x: 63, startPoint y: 8, endPoint x: 73, endPoint y: 10, distance: 10.1
click at [63, 8] on link "Lists" at bounding box center [64, 7] width 38 height 15
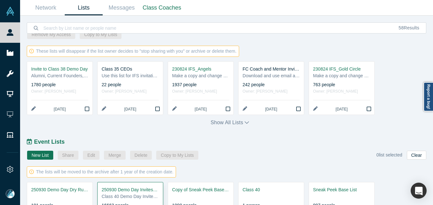
scroll to position [308, 0]
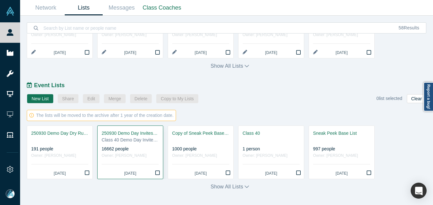
click at [119, 136] on div "Class 40 Demo Day Invitees List" at bounding box center [130, 139] width 57 height 7
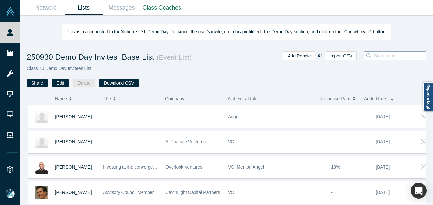
click at [382, 58] on input at bounding box center [401, 55] width 57 height 8
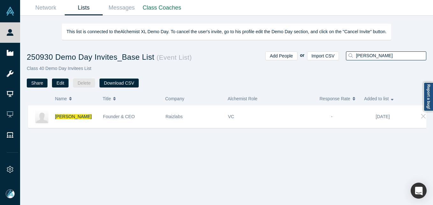
drag, startPoint x: 367, startPoint y: 63, endPoint x: 367, endPoint y: 58, distance: 5.4
click at [367, 59] on div "greg raiz" at bounding box center [383, 69] width 85 height 36
click at [367, 58] on input "greg raiz" at bounding box center [390, 55] width 71 height 8
click at [367, 57] on input "greg raiz" at bounding box center [390, 55] width 71 height 8
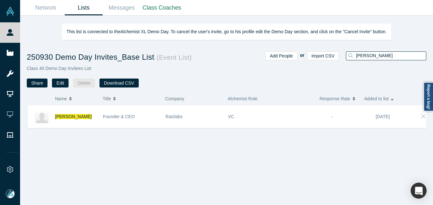
paste input "[PERSON_NAME]"
click at [397, 55] on input "[PERSON_NAME]" at bounding box center [390, 55] width 71 height 8
click at [397, 54] on input "[PERSON_NAME]" at bounding box center [390, 55] width 71 height 8
type input "cory gordon"
